Goal: Transaction & Acquisition: Purchase product/service

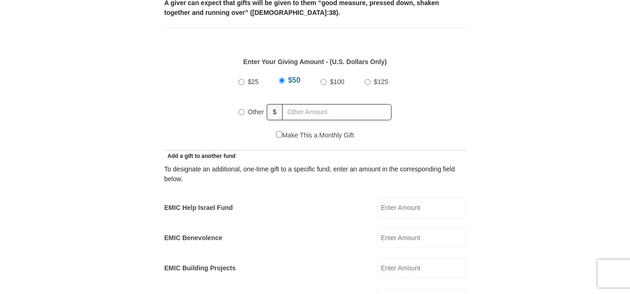
scroll to position [408, 0]
click at [284, 99] on div "Other $" at bounding box center [315, 110] width 153 height 23
radio input "true"
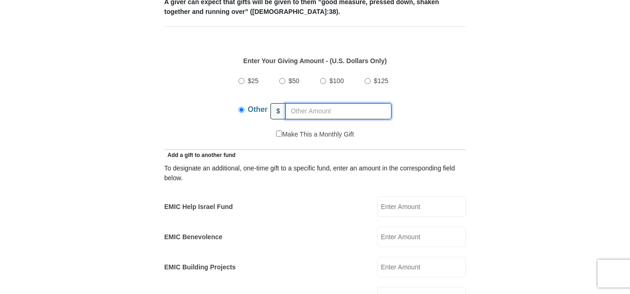
type input "180.00"
click at [240, 116] on div "$25 $50 $100 $125 Other $" at bounding box center [315, 99] width 162 height 60
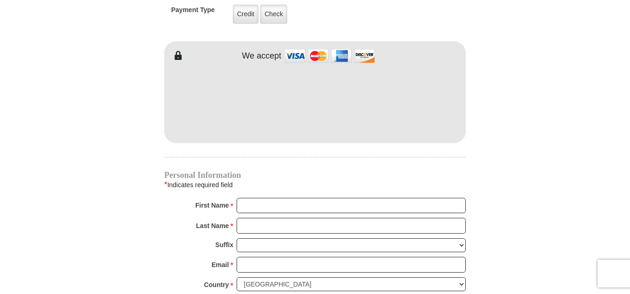
scroll to position [817, 0]
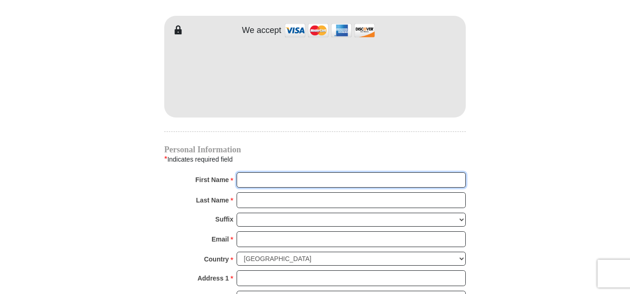
type input "LD"
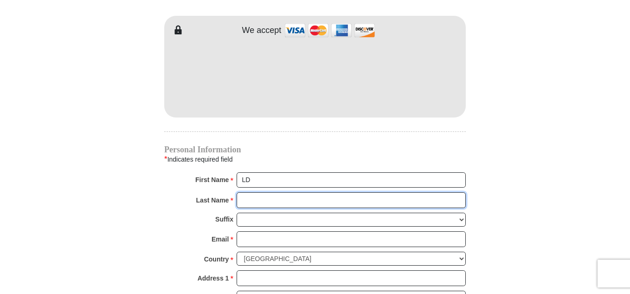
type input "SNOW"
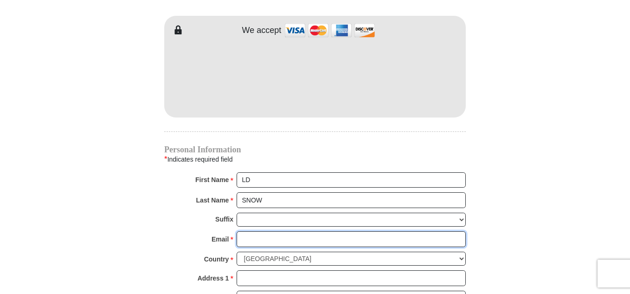
click at [269, 231] on input "Email *" at bounding box center [351, 239] width 229 height 16
type input "[EMAIL_ADDRESS][DOMAIN_NAME]"
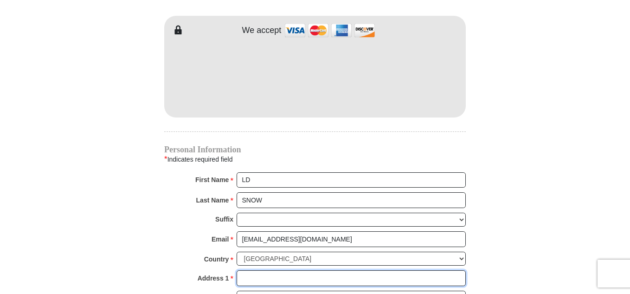
type input "352 Packing House Ave."
type input "Taft"
select select "TX"
type input "78390"
type input "7204120102"
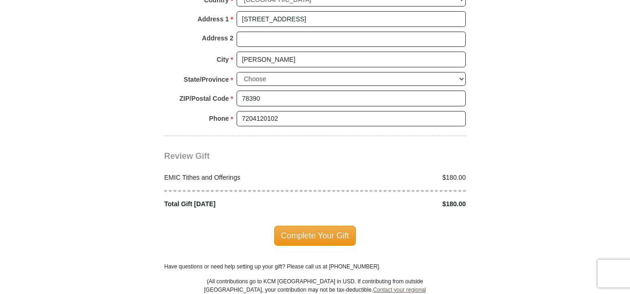
scroll to position [1095, 0]
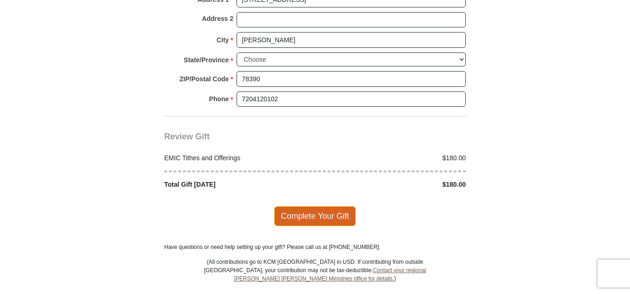
click at [312, 206] on span "Complete Your Gift" at bounding box center [315, 215] width 82 height 19
